Goal: Information Seeking & Learning: Learn about a topic

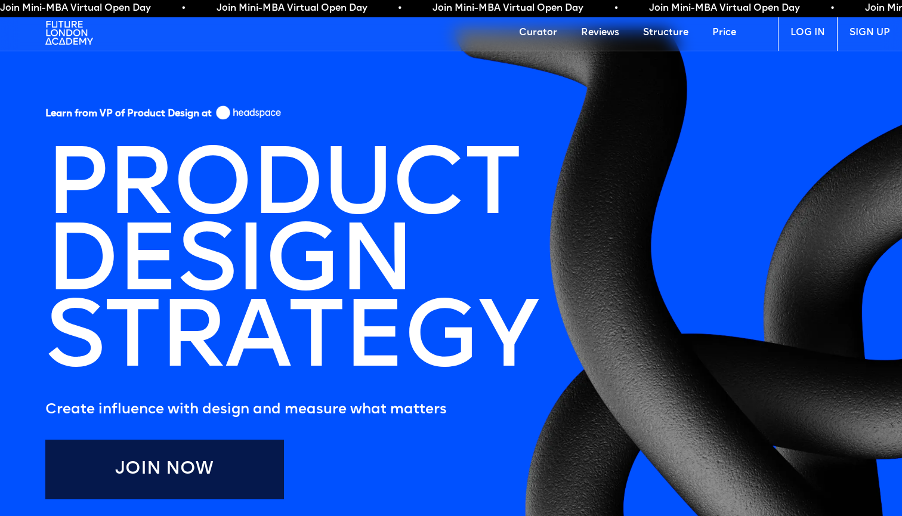
click at [540, 29] on link "Curator" at bounding box center [538, 33] width 62 height 36
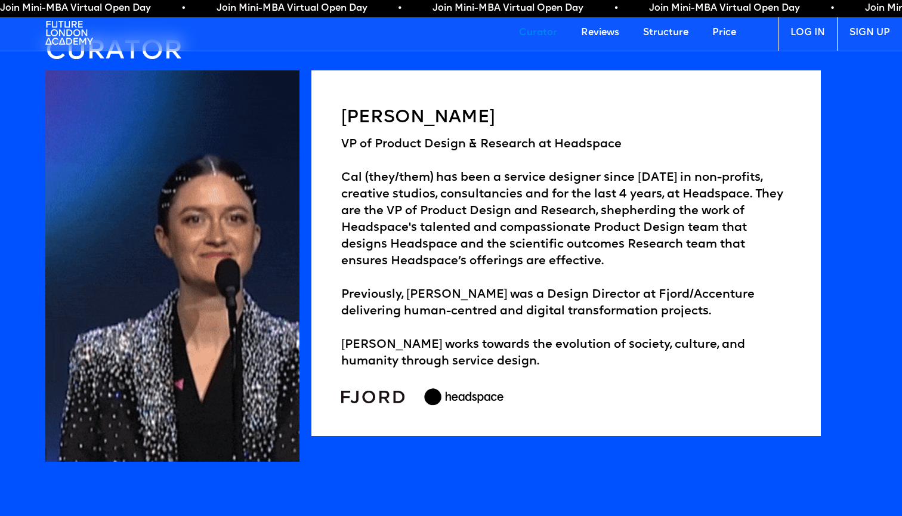
click at [672, 23] on link "Structure" at bounding box center [665, 33] width 69 height 36
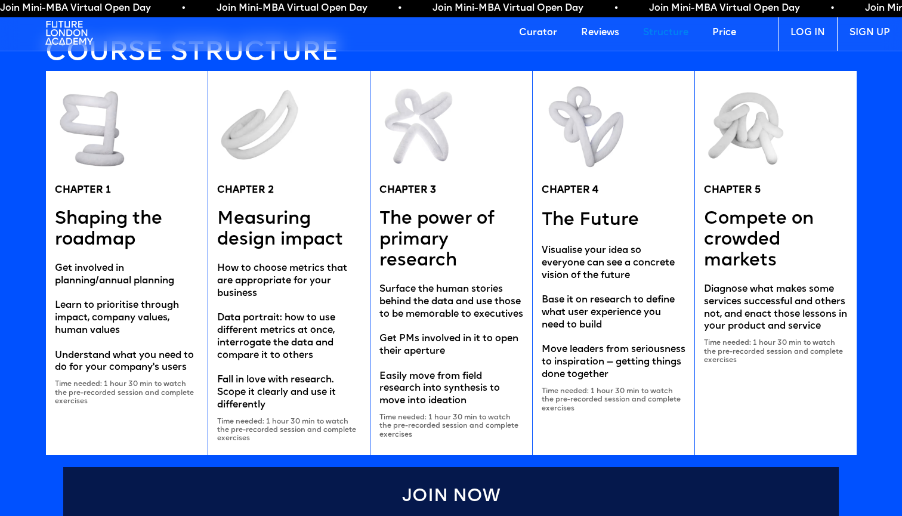
scroll to position [2327, 0]
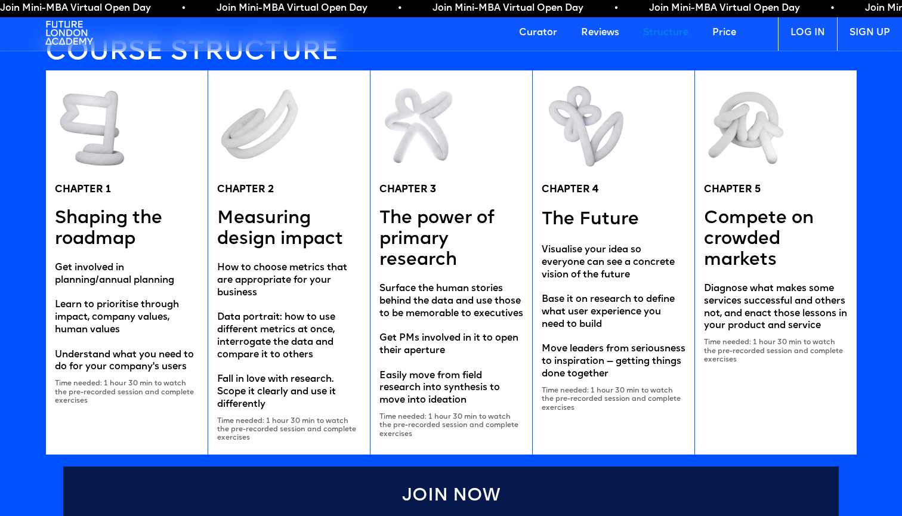
click at [64, 35] on img at bounding box center [69, 33] width 48 height 36
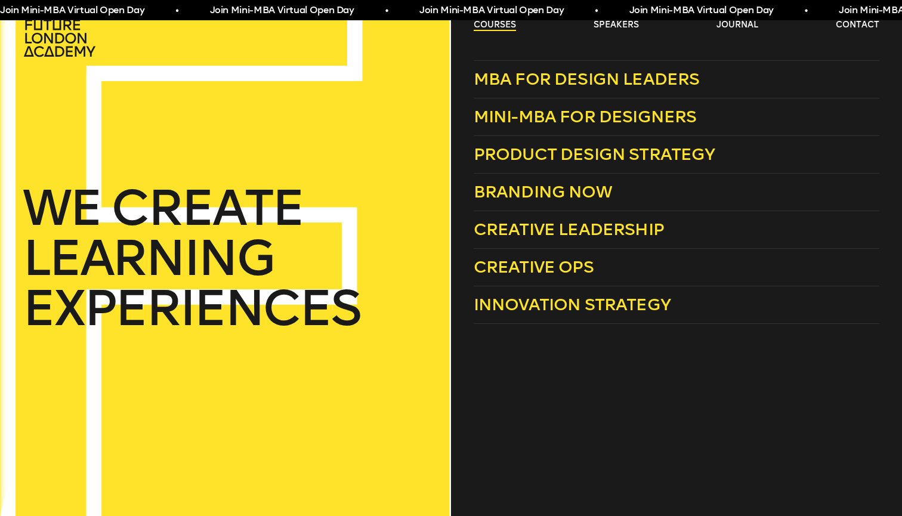
click at [500, 27] on link "courses" at bounding box center [495, 25] width 42 height 12
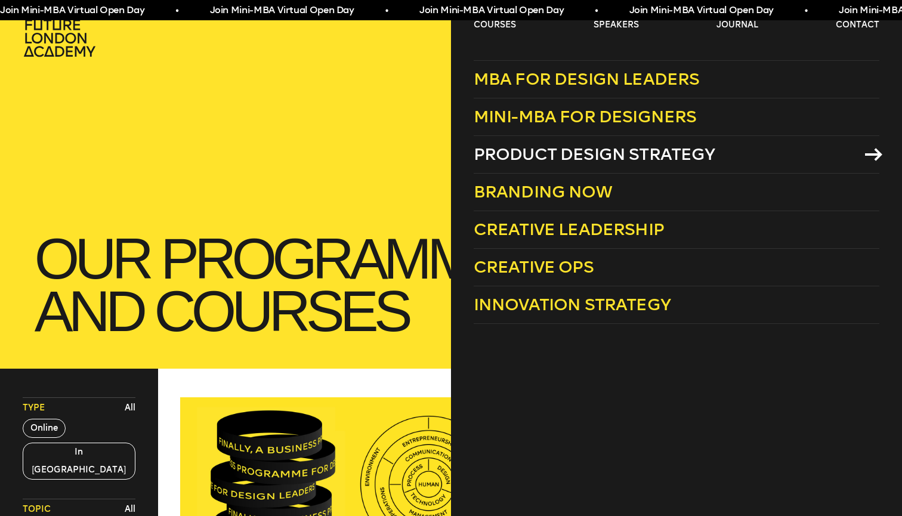
click at [546, 159] on span "Product Design Strategy" at bounding box center [595, 154] width 242 height 20
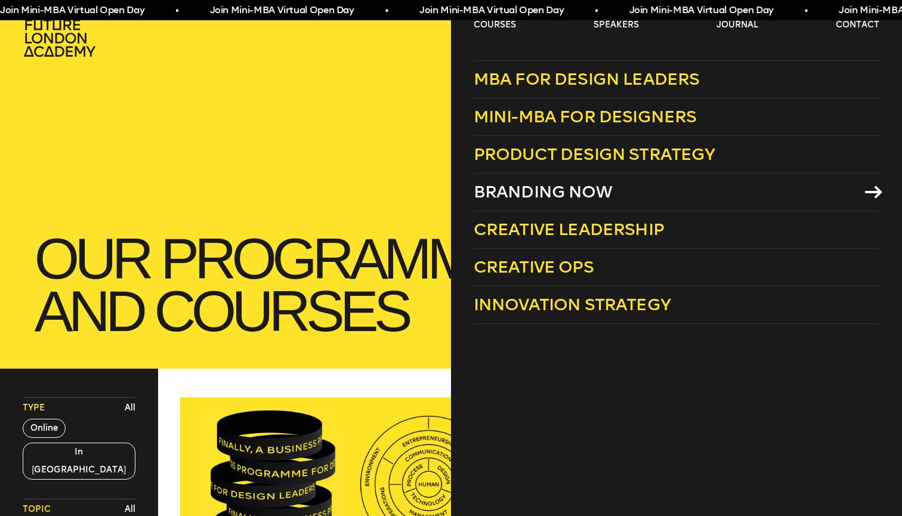
click at [565, 184] on span "Branding Now" at bounding box center [543, 192] width 138 height 20
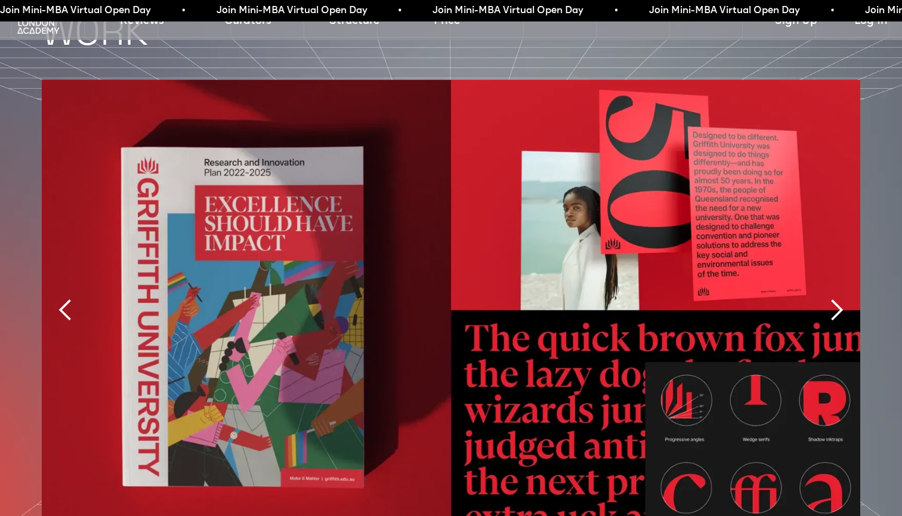
scroll to position [2720, 0]
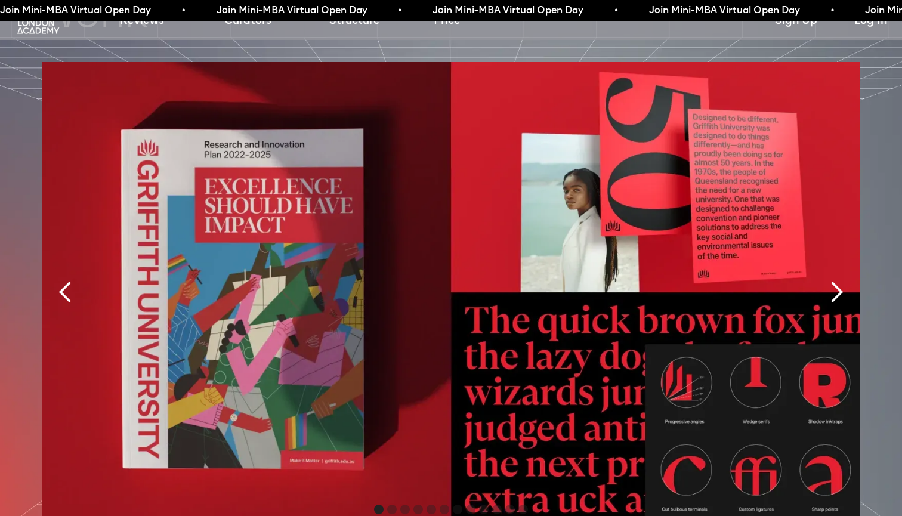
click at [832, 280] on div "next slide" at bounding box center [837, 292] width 24 height 24
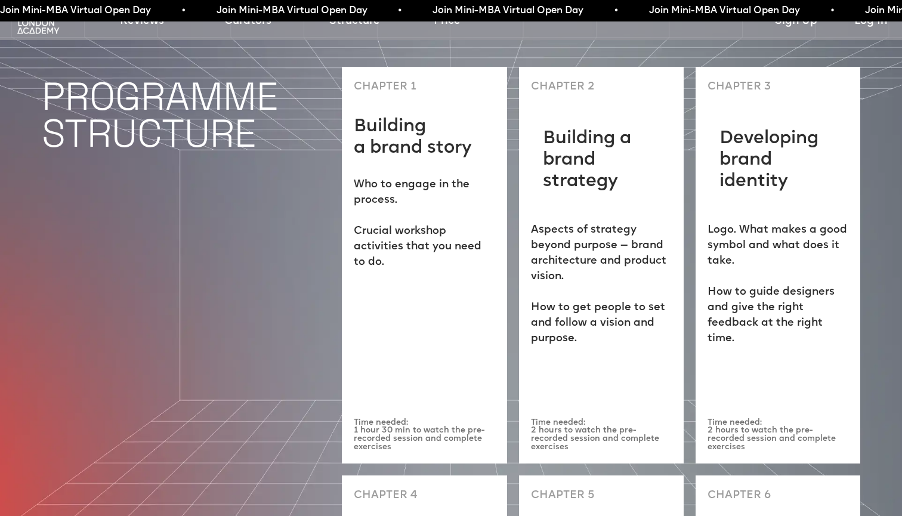
scroll to position [3311, 0]
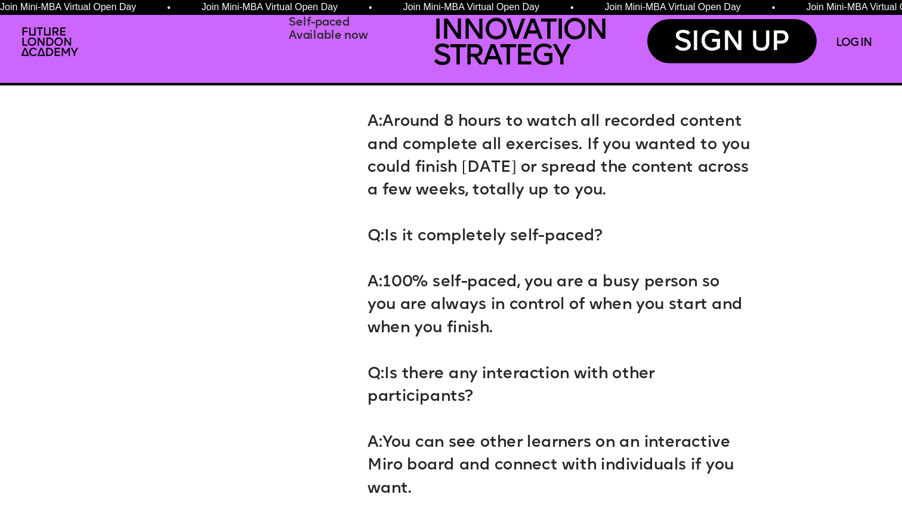
scroll to position [5664, 0]
